Goal: Entertainment & Leisure: Consume media (video, audio)

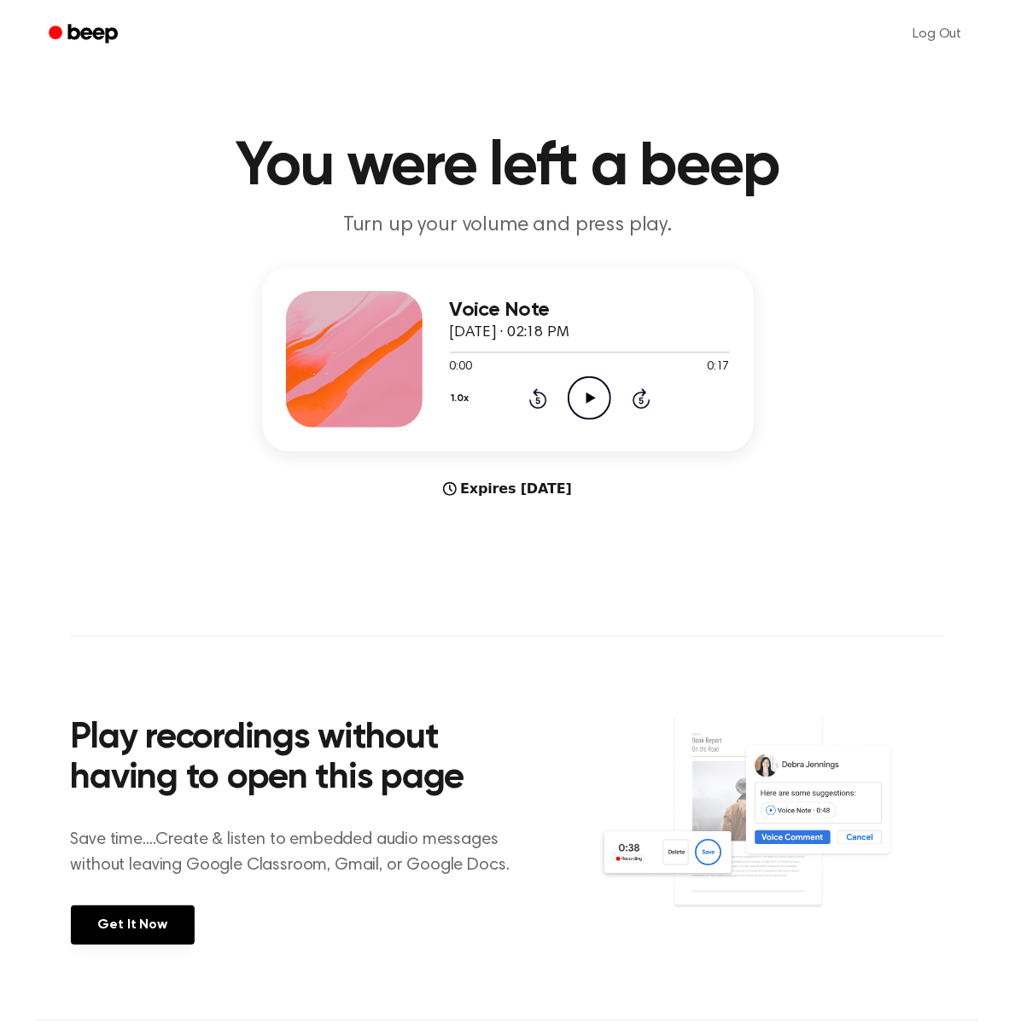
click at [580, 400] on icon "Play Audio" at bounding box center [590, 398] width 44 height 44
click at [593, 405] on icon "Play Audio" at bounding box center [590, 398] width 44 height 44
click at [609, 397] on circle at bounding box center [589, 398] width 42 height 42
